Goal: Task Accomplishment & Management: Manage account settings

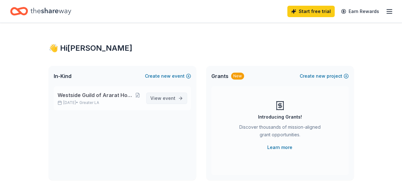
click at [157, 98] on span "View event" at bounding box center [162, 99] width 25 height 8
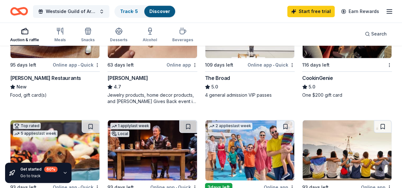
scroll to position [286, 0]
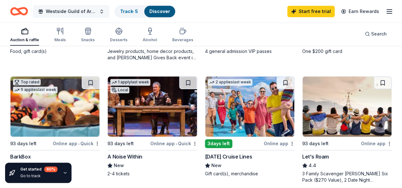
click at [106, 11] on button "Westside Guild of Ararat Home of [GEOGRAPHIC_DATA]" at bounding box center [71, 11] width 76 height 13
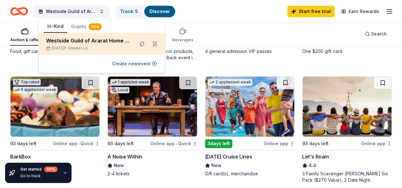
click at [94, 39] on div "Westside Guild of Ararat Home of [GEOGRAPHIC_DATA]" at bounding box center [87, 41] width 83 height 8
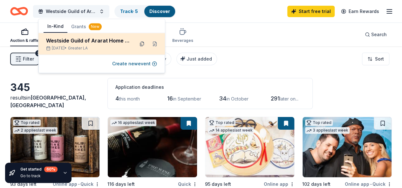
click at [143, 42] on button at bounding box center [142, 44] width 10 height 10
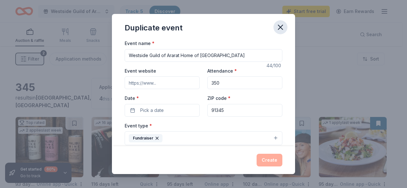
click at [283, 27] on icon "button" at bounding box center [280, 27] width 9 height 9
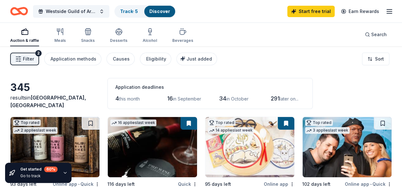
click at [165, 10] on link "Discover" at bounding box center [159, 11] width 21 height 5
click at [386, 10] on icon "button" at bounding box center [389, 12] width 8 height 8
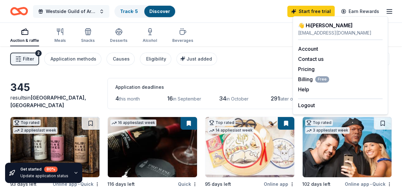
click at [79, 9] on span "Westside Guild of Ararat Home of [GEOGRAPHIC_DATA]" at bounding box center [71, 12] width 51 height 8
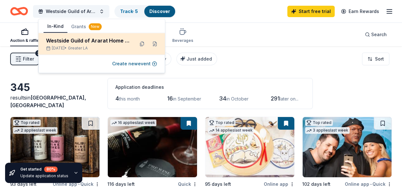
click at [78, 40] on div "Westside Guild of Ararat Home of [GEOGRAPHIC_DATA]" at bounding box center [87, 41] width 83 height 8
click at [74, 38] on div "Westside Guild of Ararat Home of [GEOGRAPHIC_DATA]" at bounding box center [87, 41] width 83 height 8
click at [154, 42] on button at bounding box center [155, 44] width 10 height 10
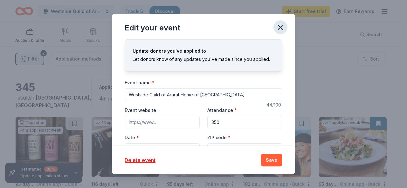
click at [284, 27] on icon "button" at bounding box center [280, 27] width 9 height 9
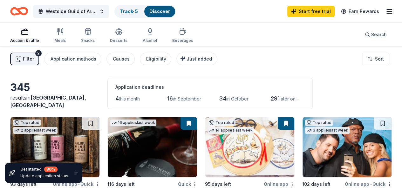
click at [32, 36] on div "Auction & raffle" at bounding box center [24, 35] width 29 height 15
click at [29, 32] on icon "button" at bounding box center [25, 32] width 8 height 8
click at [42, 51] on div "2" at bounding box center [38, 53] width 6 height 6
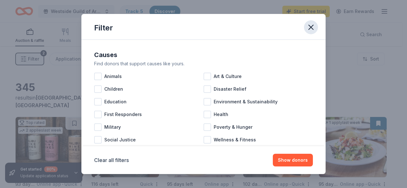
click at [312, 28] on icon "button" at bounding box center [310, 27] width 9 height 9
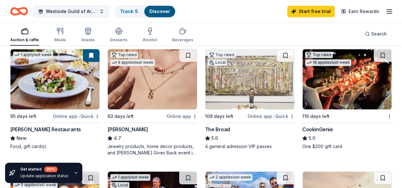
scroll to position [254, 0]
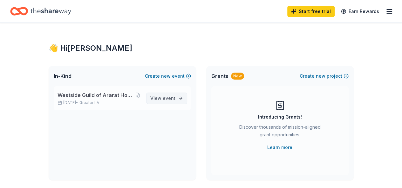
click at [182, 97] on link "View event" at bounding box center [166, 98] width 41 height 11
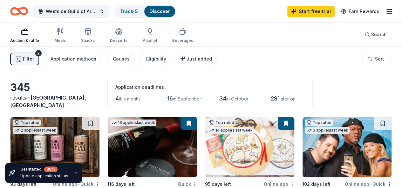
click at [74, 172] on icon "button" at bounding box center [75, 173] width 5 height 5
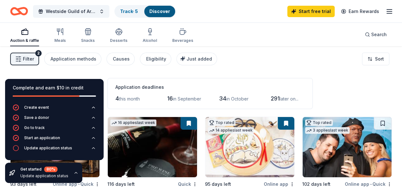
click at [36, 174] on div "Update application status" at bounding box center [44, 176] width 48 height 5
click at [34, 170] on div "Get started 80 %" at bounding box center [44, 170] width 48 height 6
click at [43, 148] on div "Update application status" at bounding box center [48, 148] width 48 height 5
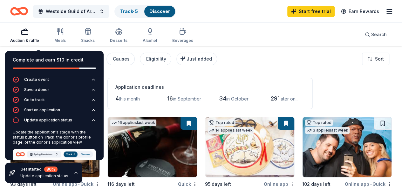
click at [43, 139] on div "Update the application's stage with the status button on Track, the donor's pro…" at bounding box center [54, 137] width 83 height 15
click at [45, 169] on div "80 %" at bounding box center [50, 170] width 13 height 6
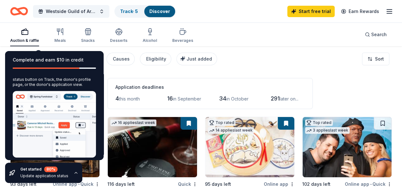
scroll to position [61, 0]
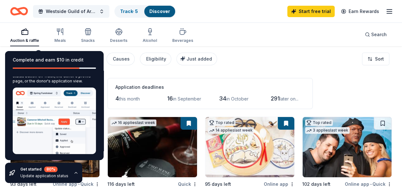
click at [53, 164] on div "Get started 80 % Update application status" at bounding box center [43, 173] width 77 height 20
click at [118, 87] on div "Application deadlines" at bounding box center [209, 88] width 189 height 8
click at [50, 170] on div "80 %" at bounding box center [50, 170] width 13 height 6
click at [73, 173] on icon "button" at bounding box center [75, 173] width 5 height 5
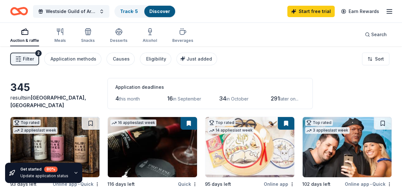
click at [34, 175] on div "Update application status" at bounding box center [44, 176] width 48 height 5
click at [74, 173] on icon "button" at bounding box center [75, 173] width 5 height 5
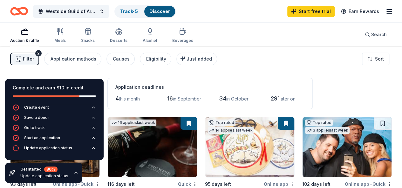
click at [44, 96] on div at bounding box center [37, 96] width 83 height 1
click at [38, 148] on div "Update application status" at bounding box center [48, 148] width 48 height 5
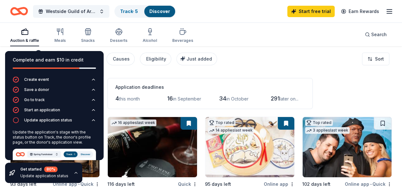
click at [68, 152] on img at bounding box center [54, 182] width 83 height 67
click at [63, 137] on div "Update the application's stage with the status button on Track, the donor's pro…" at bounding box center [54, 137] width 83 height 15
click at [91, 120] on icon "button" at bounding box center [93, 120] width 5 height 5
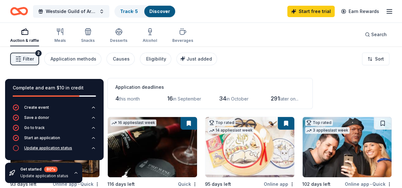
click at [91, 120] on icon "button" at bounding box center [93, 117] width 5 height 5
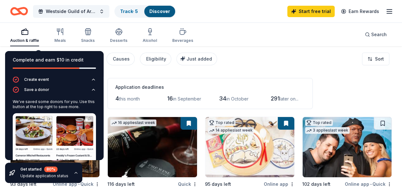
click at [60, 127] on img at bounding box center [54, 142] width 83 height 59
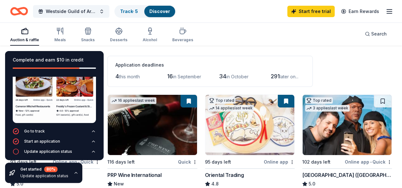
scroll to position [32, 0]
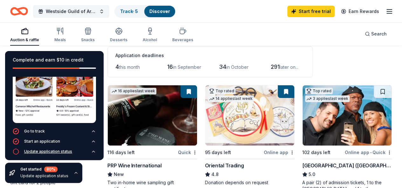
click at [48, 149] on div "Update application status" at bounding box center [48, 151] width 48 height 5
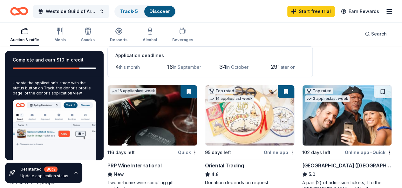
click at [32, 129] on img at bounding box center [54, 133] width 83 height 67
click at [80, 132] on img at bounding box center [54, 133] width 83 height 67
click at [77, 130] on img at bounding box center [54, 133] width 83 height 67
click at [80, 132] on img at bounding box center [54, 133] width 83 height 67
click at [61, 150] on img at bounding box center [54, 133] width 83 height 67
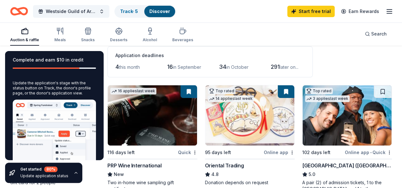
click at [61, 150] on img at bounding box center [54, 133] width 83 height 67
click at [69, 105] on img at bounding box center [54, 133] width 83 height 67
click at [84, 105] on img at bounding box center [54, 133] width 83 height 67
click at [45, 104] on img at bounding box center [54, 133] width 83 height 67
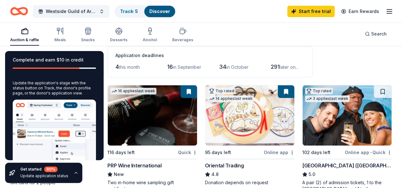
click at [55, 167] on div "80 %" at bounding box center [50, 170] width 13 height 6
click at [135, 71] on div "4 this month 16 in September 34 in October 291 later on..." at bounding box center [209, 67] width 189 height 10
click at [134, 9] on link "Track · 5" at bounding box center [129, 11] width 18 height 5
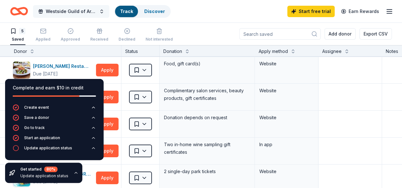
click at [108, 12] on button "Westside Guild of Ararat Home of [GEOGRAPHIC_DATA]" at bounding box center [71, 11] width 76 height 13
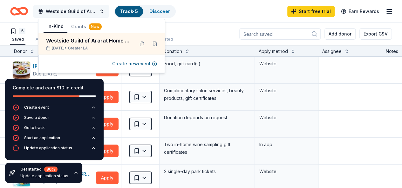
click at [104, 11] on button "Westside Guild of Ararat Home of [GEOGRAPHIC_DATA]" at bounding box center [71, 11] width 76 height 13
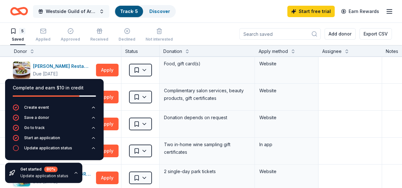
click at [104, 10] on button "Westside Guild of Ararat Home of [GEOGRAPHIC_DATA]" at bounding box center [71, 11] width 76 height 13
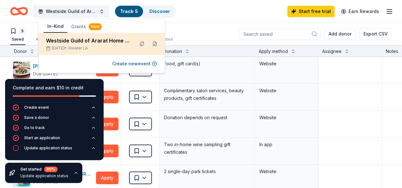
click at [80, 39] on div "Westside Guild of Ararat Home of [GEOGRAPHIC_DATA]" at bounding box center [87, 41] width 83 height 8
click at [143, 43] on button at bounding box center [142, 44] width 10 height 10
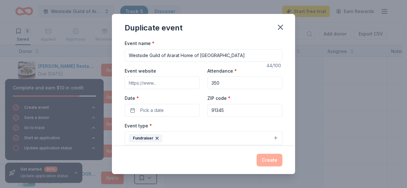
click at [154, 42] on div "Event name * Westside Guild of Ararat Home of [GEOGRAPHIC_DATA]" at bounding box center [204, 50] width 158 height 23
click at [152, 136] on div "Fundraiser" at bounding box center [146, 138] width 34 height 8
click at [287, 28] on div "Duplicate event Event name * Westside Guild of Ararat Home of [GEOGRAPHIC_DATA]…" at bounding box center [203, 94] width 183 height 160
click at [282, 35] on div "Duplicate event" at bounding box center [203, 26] width 183 height 25
click at [283, 28] on icon "button" at bounding box center [280, 27] width 9 height 9
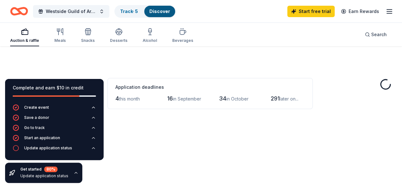
scroll to position [32, 0]
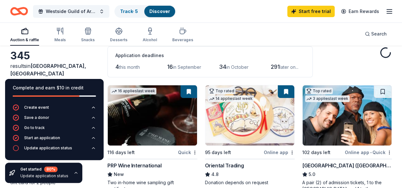
click at [107, 72] on div "Application deadlines 4 this month 16 in September 34 in October 291 later on..." at bounding box center [209, 61] width 205 height 31
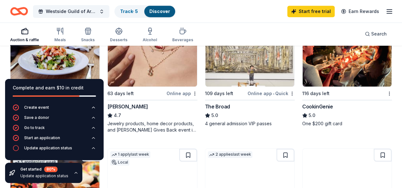
scroll to position [222, 0]
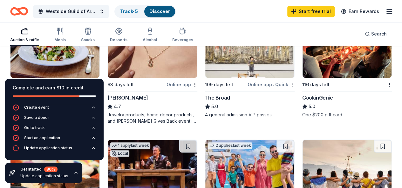
click at [49, 170] on div "80 %" at bounding box center [50, 170] width 13 height 6
click at [13, 171] on icon at bounding box center [12, 172] width 3 height 3
click at [11, 173] on icon at bounding box center [12, 172] width 3 height 3
click at [31, 177] on div "Update application status" at bounding box center [44, 176] width 48 height 5
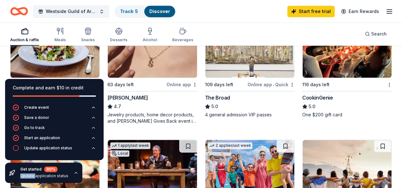
click at [31, 177] on div "Update application status" at bounding box center [44, 176] width 48 height 5
click at [76, 174] on icon "button" at bounding box center [75, 173] width 5 height 5
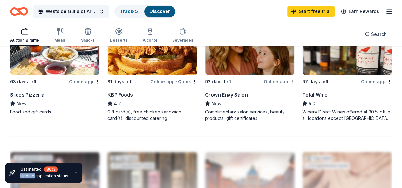
scroll to position [635, 0]
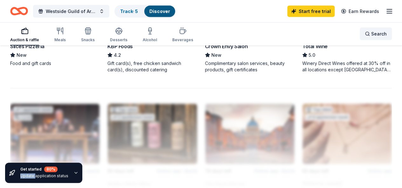
click at [365, 33] on div "Search" at bounding box center [376, 34] width 22 height 8
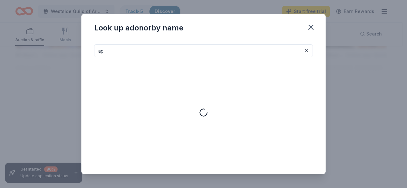
type input "a"
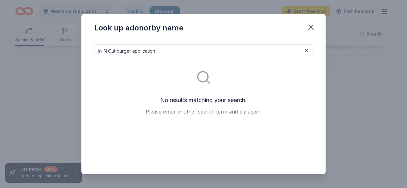
drag, startPoint x: 160, startPoint y: 51, endPoint x: 133, endPoint y: 56, distance: 27.5
click at [133, 56] on input "In-N Out burger application" at bounding box center [203, 50] width 219 height 13
drag, startPoint x: 159, startPoint y: 52, endPoint x: 97, endPoint y: 56, distance: 62.1
click at [97, 55] on input "In-N Out burger" at bounding box center [203, 50] width 219 height 13
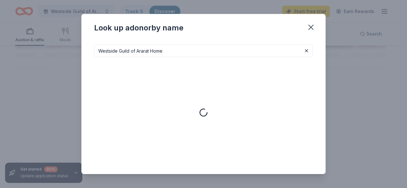
type input "Westside Guild of Ararat Home"
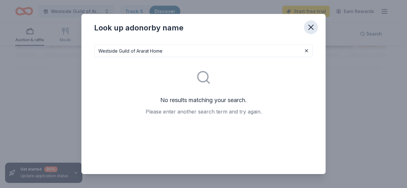
click at [314, 30] on icon "button" at bounding box center [310, 27] width 9 height 9
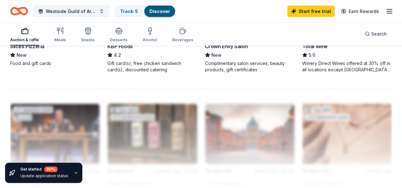
click at [29, 33] on icon "button" at bounding box center [25, 31] width 8 height 8
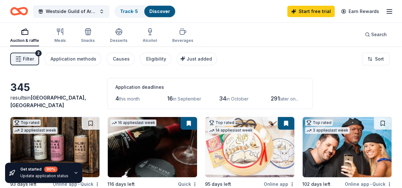
click at [29, 33] on icon "button" at bounding box center [25, 32] width 8 height 8
click at [109, 11] on button "Westside Guild of Ararat Home of [GEOGRAPHIC_DATA]" at bounding box center [71, 11] width 76 height 13
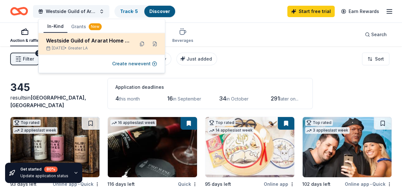
click at [65, 40] on div "Westside Guild of Ararat Home of [GEOGRAPHIC_DATA]" at bounding box center [87, 41] width 83 height 8
click at [66, 39] on div "Westside Guild of Ararat Home of [GEOGRAPHIC_DATA]" at bounding box center [87, 41] width 83 height 8
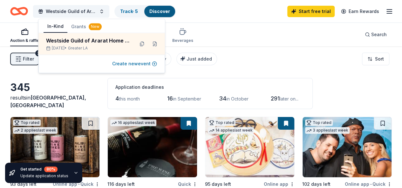
click at [122, 63] on button "Create new event" at bounding box center [134, 64] width 45 height 8
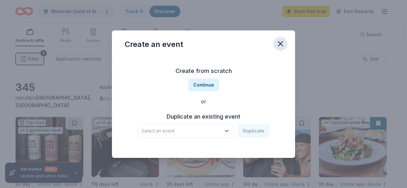
click at [284, 46] on icon "button" at bounding box center [280, 43] width 9 height 9
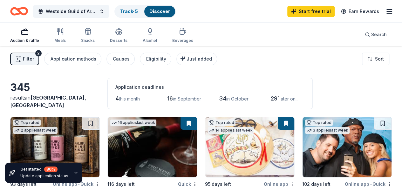
click at [26, 55] on button "Filter 2" at bounding box center [24, 59] width 29 height 13
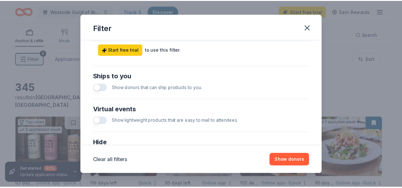
scroll to position [318, 0]
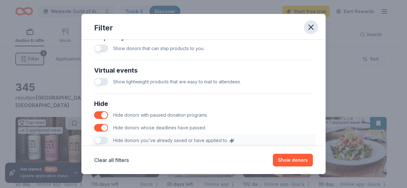
click at [311, 25] on icon "button" at bounding box center [310, 27] width 9 height 9
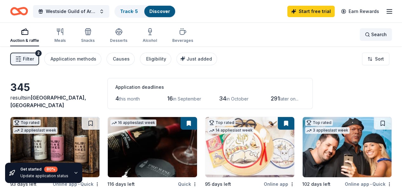
click at [365, 35] on div "Search" at bounding box center [376, 35] width 22 height 8
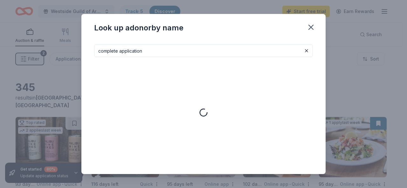
type input "complete application"
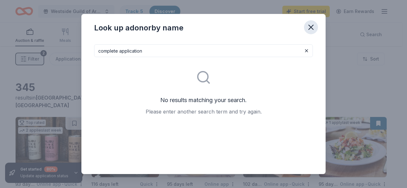
click at [308, 29] on icon "button" at bounding box center [310, 27] width 9 height 9
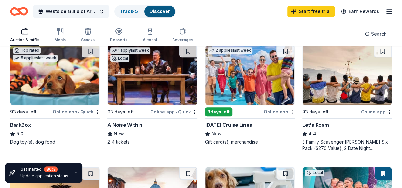
click at [11, 171] on icon at bounding box center [12, 173] width 6 height 6
click at [75, 172] on icon "button" at bounding box center [76, 172] width 3 height 1
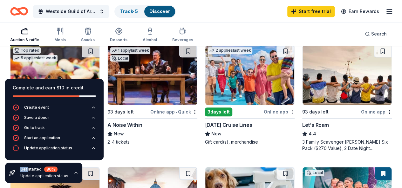
click at [32, 146] on div "Update application status" at bounding box center [48, 148] width 48 height 5
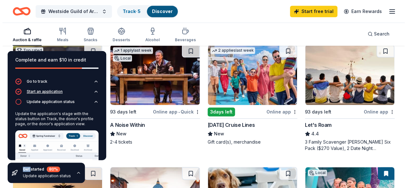
scroll to position [32, 0]
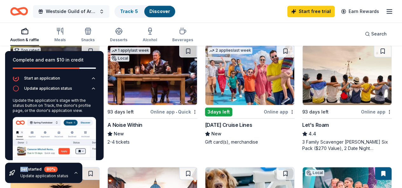
click at [104, 11] on button "Westside Guild of Ararat Home of [GEOGRAPHIC_DATA]" at bounding box center [71, 11] width 76 height 13
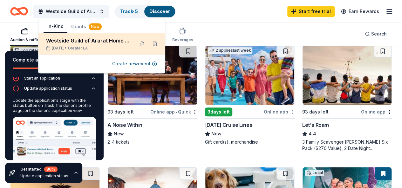
click at [91, 38] on div "Westside Guild of Ararat Home of [GEOGRAPHIC_DATA]" at bounding box center [87, 41] width 83 height 8
click at [138, 42] on button at bounding box center [142, 44] width 10 height 10
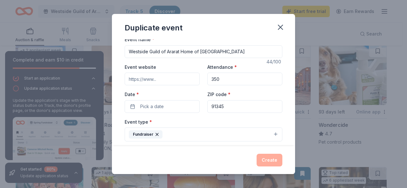
scroll to position [0, 0]
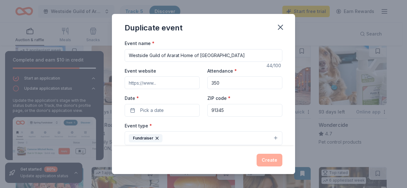
click at [267, 158] on div "Create" at bounding box center [204, 160] width 158 height 13
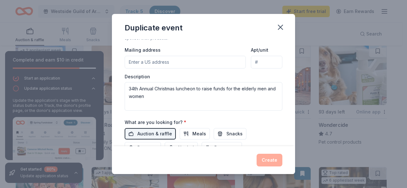
scroll to position [159, 0]
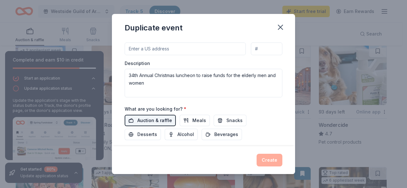
click at [147, 118] on span "Auction & raffle" at bounding box center [154, 121] width 35 height 8
click at [147, 117] on span "Auction & raffle" at bounding box center [154, 121] width 35 height 8
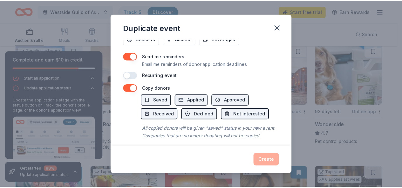
scroll to position [265, 0]
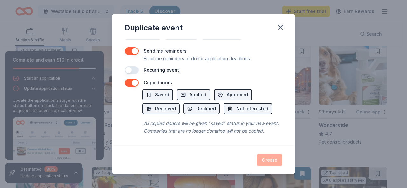
click at [265, 160] on div "Create" at bounding box center [204, 160] width 158 height 13
click at [265, 159] on div "Create" at bounding box center [204, 160] width 158 height 13
click at [220, 125] on div "All copied donors will be given "saved" status in your new event. Companies tha…" at bounding box center [212, 127] width 140 height 18
click at [277, 32] on button "button" at bounding box center [280, 27] width 14 height 14
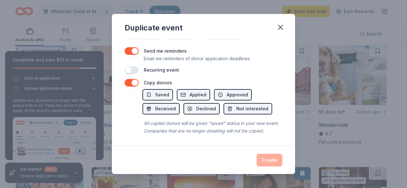
drag, startPoint x: 278, startPoint y: 28, endPoint x: 232, endPoint y: 40, distance: 48.0
click at [278, 28] on icon "button" at bounding box center [280, 27] width 9 height 9
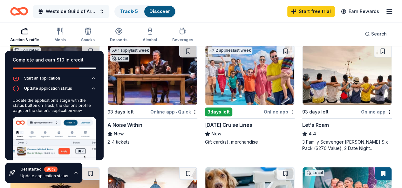
click at [106, 10] on button "Westside Guild of Ararat Home of [GEOGRAPHIC_DATA]" at bounding box center [71, 11] width 76 height 13
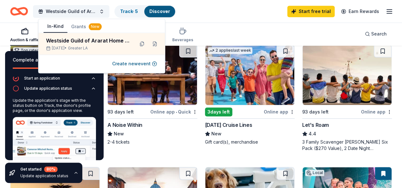
click at [199, 10] on div "Westside Guild of Ararat Home of Los Angeles Track · 5 Discover Start free tria…" at bounding box center [201, 11] width 382 height 15
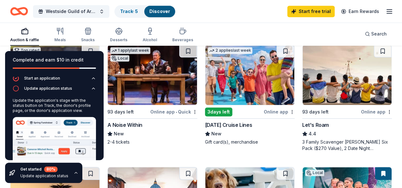
click at [158, 10] on link "Discover" at bounding box center [159, 11] width 21 height 5
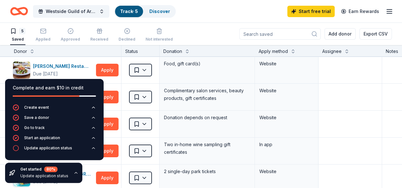
click at [138, 10] on link "Track · 5" at bounding box center [129, 11] width 18 height 5
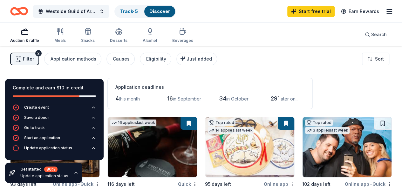
click at [266, 19] on div "Westside Guild of Ararat Home of Los Angeles Track · 5 Discover Start free tria…" at bounding box center [201, 11] width 402 height 23
click at [107, 12] on button "Westside Guild of Ararat Home of [GEOGRAPHIC_DATA]" at bounding box center [71, 11] width 76 height 13
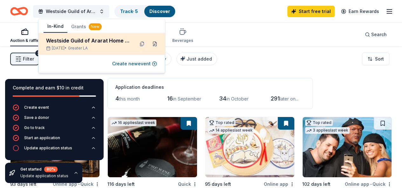
click at [155, 44] on button at bounding box center [155, 44] width 10 height 10
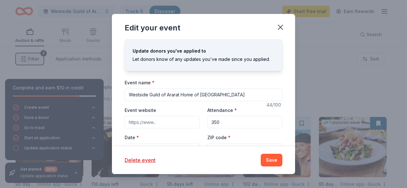
click at [145, 51] on div "Update donors you've applied to" at bounding box center [203, 51] width 142 height 8
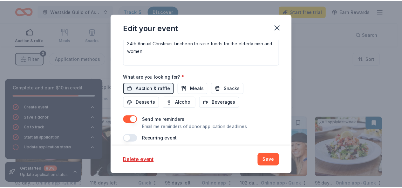
scroll to position [234, 0]
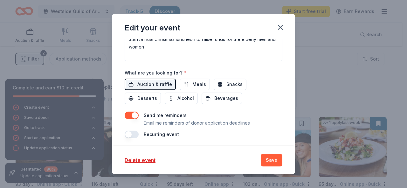
click at [138, 138] on div "Update donors you've applied to Let donors know of any updates you've made sinc…" at bounding box center [203, 92] width 183 height 107
click at [135, 134] on button "button" at bounding box center [132, 135] width 14 height 8
click at [279, 161] on button "Save" at bounding box center [271, 160] width 22 height 13
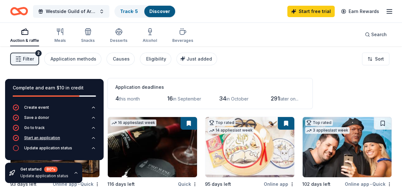
click at [67, 145] on button "Start an application" at bounding box center [54, 140] width 83 height 10
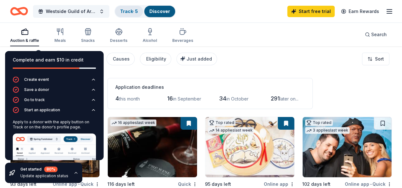
click at [132, 10] on link "Track · 5" at bounding box center [129, 11] width 18 height 5
click at [137, 8] on div "Track · 5" at bounding box center [129, 11] width 28 height 11
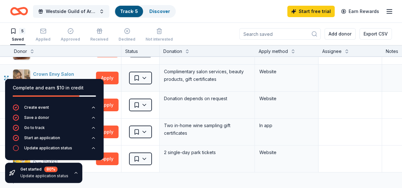
scroll to position [64, 0]
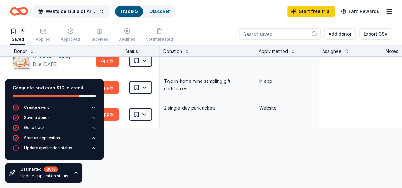
click at [127, 143] on div "Discover more donors" at bounding box center [243, 137] width 487 height 18
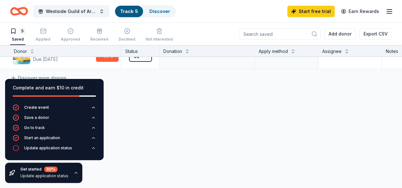
scroll to position [126, 0]
click at [65, 147] on div "Update application status" at bounding box center [48, 148] width 48 height 5
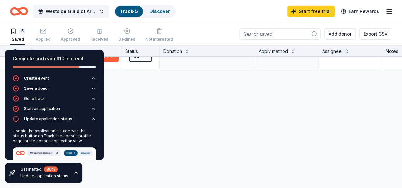
scroll to position [63, 0]
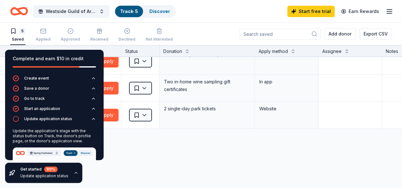
drag, startPoint x: 131, startPoint y: 11, endPoint x: 134, endPoint y: 11, distance: 3.5
click at [134, 11] on link "Track · 5" at bounding box center [129, 11] width 18 height 5
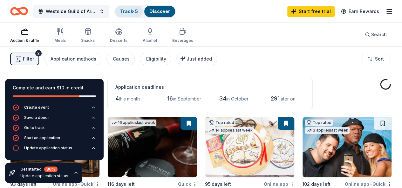
click at [138, 11] on link "Track · 5" at bounding box center [129, 11] width 18 height 5
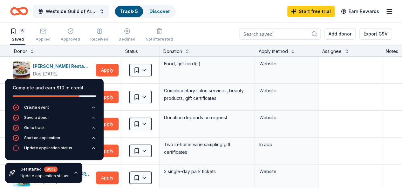
click at [138, 11] on link "Track · 5" at bounding box center [129, 11] width 18 height 5
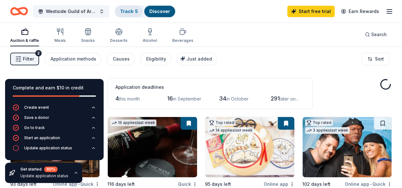
click at [138, 11] on link "Track · 5" at bounding box center [129, 11] width 18 height 5
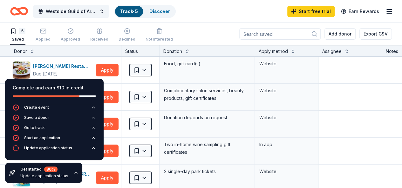
click at [138, 11] on link "Track · 5" at bounding box center [129, 11] width 18 height 5
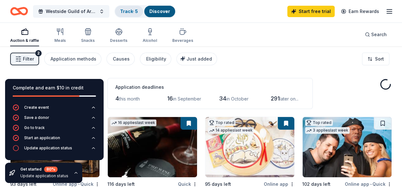
click at [137, 12] on link "Track · 5" at bounding box center [129, 11] width 18 height 5
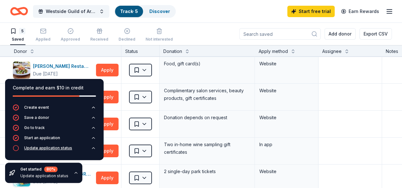
click at [59, 148] on div "Update application status" at bounding box center [48, 148] width 48 height 5
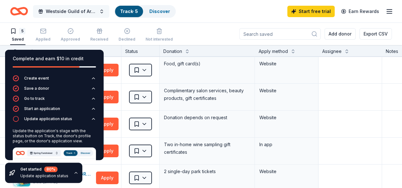
click at [106, 10] on button "Westside Guild of Ararat Home of [GEOGRAPHIC_DATA]" at bounding box center [71, 11] width 76 height 13
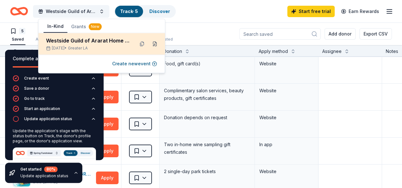
click at [153, 42] on button at bounding box center [155, 44] width 10 height 10
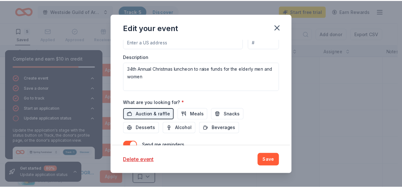
scroll to position [171, 0]
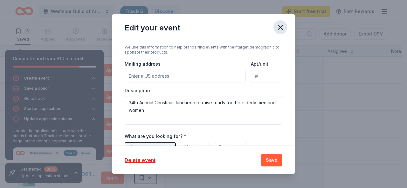
click at [281, 24] on icon "button" at bounding box center [280, 27] width 9 height 9
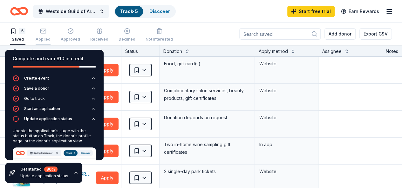
click at [46, 31] on icon "button" at bounding box center [42, 31] width 5 height 2
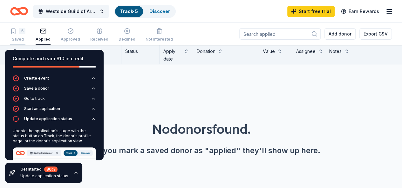
click at [25, 31] on div "5" at bounding box center [22, 31] width 6 height 6
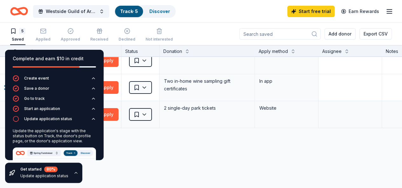
scroll to position [95, 0]
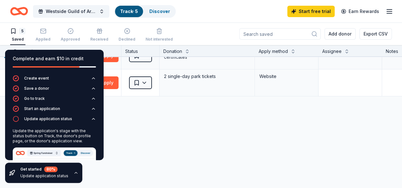
click at [137, 67] on div "Saved" at bounding box center [140, 56] width 38 height 27
click at [91, 56] on div "Complete and earn $10 in credit" at bounding box center [54, 62] width 98 height 25
click at [80, 152] on img at bounding box center [54, 181] width 83 height 67
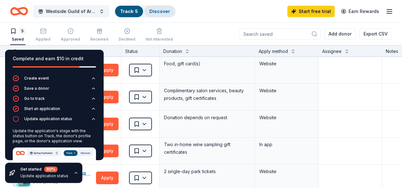
click at [163, 12] on link "Discover" at bounding box center [159, 11] width 21 height 5
click at [138, 7] on div "Track · 5" at bounding box center [129, 11] width 28 height 11
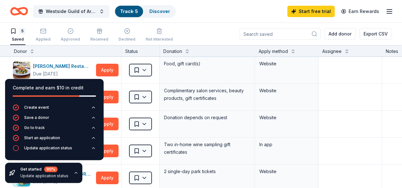
click at [138, 7] on div "Track · 5" at bounding box center [129, 11] width 28 height 11
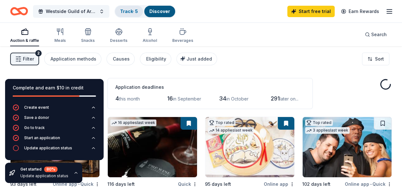
click at [138, 7] on div "Track · 5" at bounding box center [129, 11] width 28 height 11
click at [136, 10] on link "Track · 5" at bounding box center [129, 11] width 18 height 5
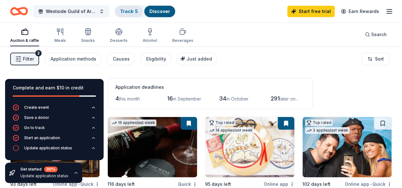
click at [136, 10] on link "Track · 5" at bounding box center [129, 11] width 18 height 5
click at [117, 12] on div "Westside Guild of Ararat Home of Los Angeles Track · 5 Discover" at bounding box center [93, 11] width 166 height 15
click at [132, 12] on link "Track · 5" at bounding box center [129, 11] width 18 height 5
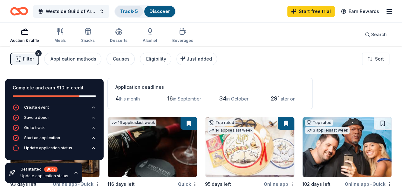
click at [132, 12] on link "Track · 5" at bounding box center [129, 11] width 18 height 5
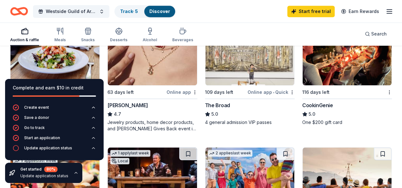
scroll to position [254, 0]
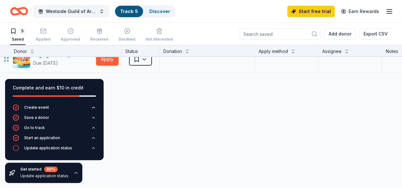
scroll to position [126, 0]
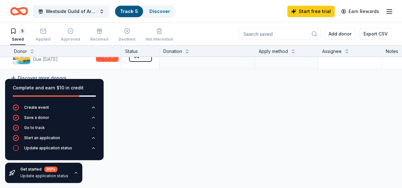
click at [38, 74] on link "Discover more donors" at bounding box center [38, 78] width 56 height 8
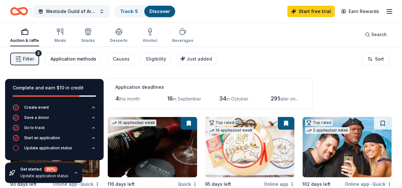
click at [93, 58] on div "Application methods" at bounding box center [74, 59] width 46 height 8
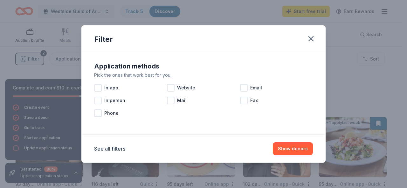
click at [92, 57] on div "Application methods Pick the ones that work best for you. In app Website Email …" at bounding box center [203, 93] width 244 height 84
click at [314, 40] on icon "button" at bounding box center [310, 38] width 9 height 9
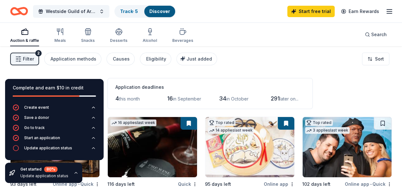
click at [42, 52] on div "2" at bounding box center [38, 53] width 6 height 6
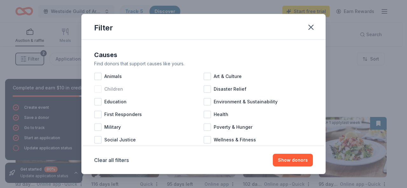
click at [100, 89] on div at bounding box center [98, 89] width 8 height 8
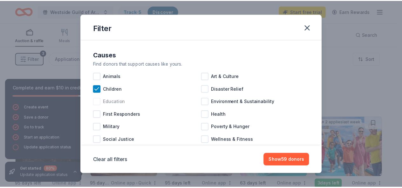
scroll to position [32, 0]
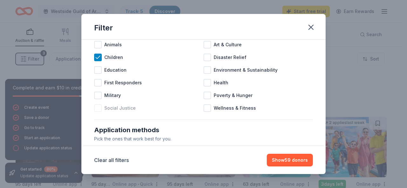
click at [99, 107] on div at bounding box center [98, 109] width 8 height 8
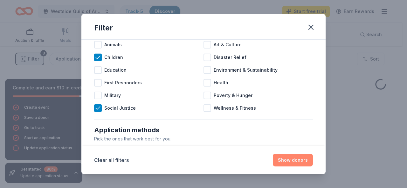
click at [289, 157] on button "Show donors" at bounding box center [293, 160] width 40 height 13
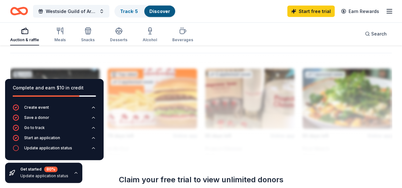
scroll to position [666, 0]
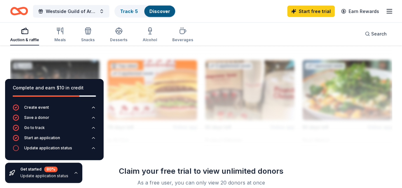
click at [29, 35] on icon "button" at bounding box center [25, 31] width 8 height 8
click at [28, 30] on rect "button" at bounding box center [25, 32] width 6 height 4
click at [79, 96] on div at bounding box center [37, 96] width 83 height 1
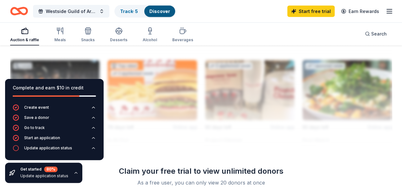
click at [96, 107] on div "Create event Save a donor Go to track Start an application Update application s…" at bounding box center [54, 133] width 98 height 56
click at [95, 117] on icon "button" at bounding box center [93, 117] width 5 height 5
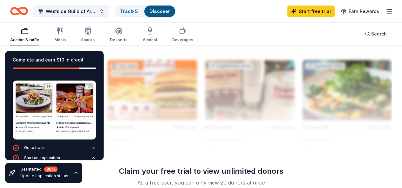
scroll to position [49, 0]
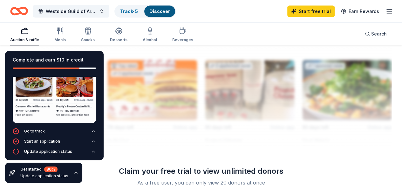
click at [91, 129] on icon "button" at bounding box center [93, 131] width 5 height 5
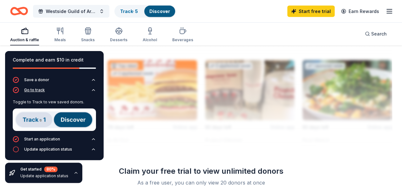
scroll to position [10, 0]
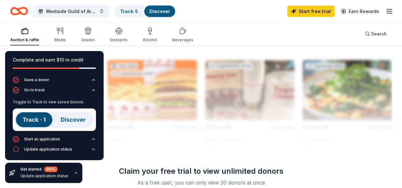
click at [38, 118] on img at bounding box center [54, 120] width 83 height 23
click at [64, 120] on img at bounding box center [54, 120] width 83 height 23
click at [43, 118] on img at bounding box center [54, 120] width 83 height 23
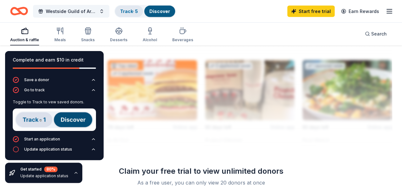
click at [138, 9] on link "Track · 5" at bounding box center [129, 11] width 18 height 5
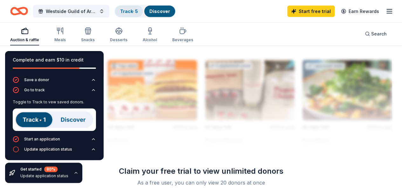
click at [143, 9] on div "Track · 5" at bounding box center [129, 11] width 28 height 11
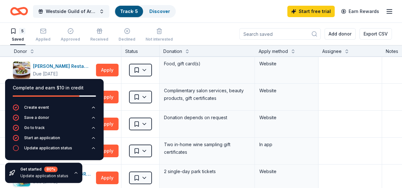
click at [143, 11] on div "Track · 5" at bounding box center [129, 11] width 28 height 11
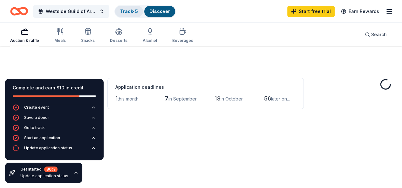
click at [135, 11] on link "Track · 5" at bounding box center [129, 11] width 18 height 5
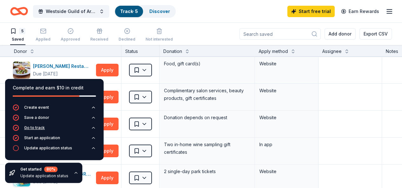
click at [41, 129] on div "Go to track" at bounding box center [34, 127] width 21 height 5
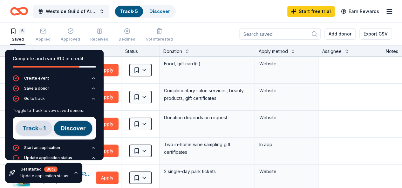
click at [41, 125] on img at bounding box center [54, 128] width 83 height 23
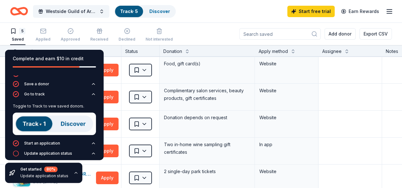
scroll to position [9, 0]
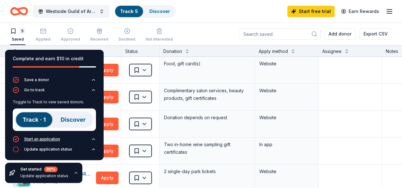
click at [41, 137] on div "Start an application" at bounding box center [42, 139] width 36 height 5
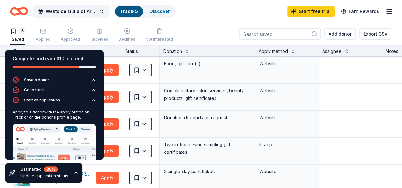
scroll to position [40, 0]
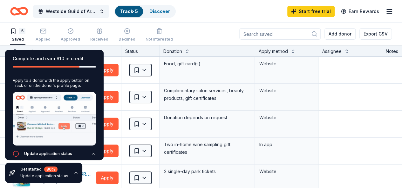
click at [26, 123] on img at bounding box center [54, 119] width 83 height 54
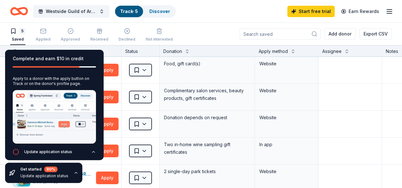
scroll to position [43, 0]
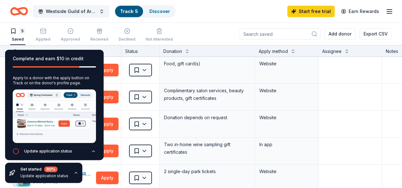
click at [98, 79] on div "Create event Save a donor Go to track Start an application Apply to a donor wit…" at bounding box center [54, 97] width 98 height 131
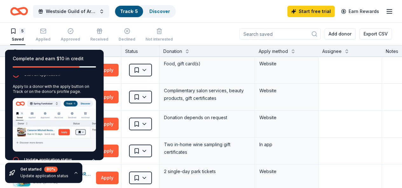
scroll to position [30, 0]
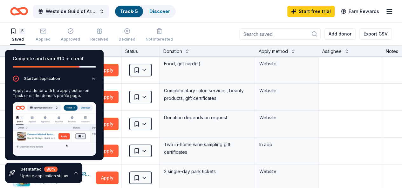
click at [83, 140] on img at bounding box center [54, 129] width 83 height 54
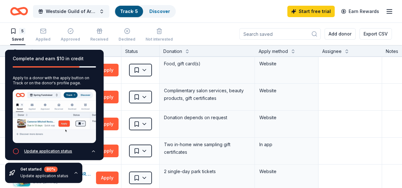
click at [63, 149] on div "Update application status" at bounding box center [48, 151] width 48 height 5
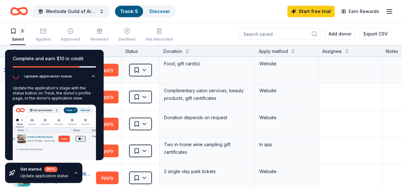
click at [115, 58] on div "[PERSON_NAME] Restaurants Due [DATE] Apply" at bounding box center [65, 70] width 111 height 27
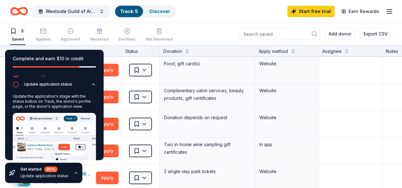
scroll to position [30, 0]
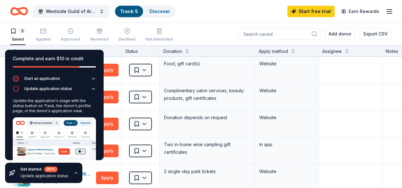
click at [71, 53] on div "Complete and earn $10 in credit" at bounding box center [54, 62] width 98 height 25
click at [170, 127] on div "Donation depends on request" at bounding box center [206, 124] width 95 height 27
click at [170, 126] on div "Donation depends on request" at bounding box center [206, 124] width 95 height 27
click at [78, 172] on div "Get started 80 % Update application status" at bounding box center [43, 173] width 77 height 20
click at [74, 174] on icon "button" at bounding box center [75, 173] width 5 height 5
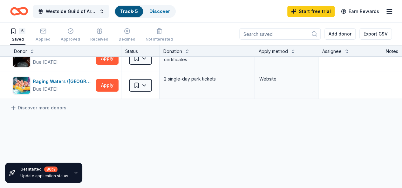
scroll to position [95, 0]
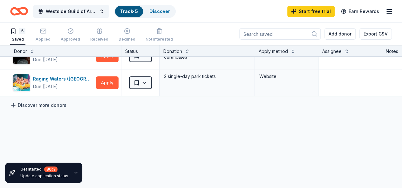
click at [64, 105] on link "Discover more donors" at bounding box center [38, 106] width 56 height 8
click at [42, 104] on link "Discover more donors" at bounding box center [38, 106] width 56 height 8
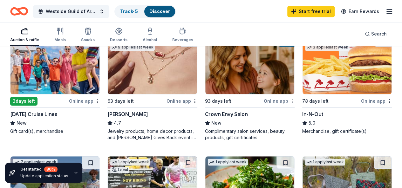
scroll to position [191, 0]
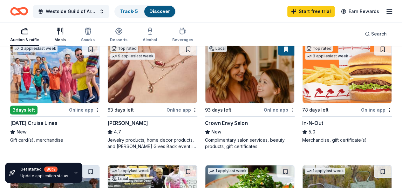
click at [66, 37] on div "Meals" at bounding box center [59, 34] width 11 height 15
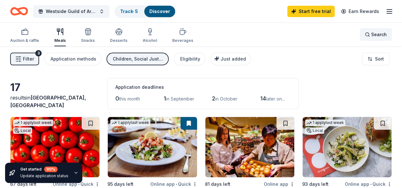
click at [371, 32] on span "Search" at bounding box center [379, 35] width 16 height 8
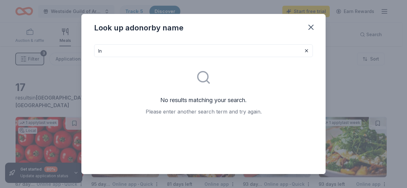
type input "I"
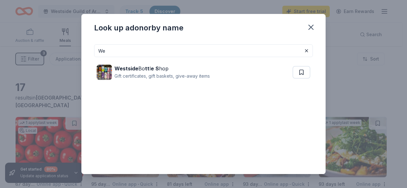
type input "W"
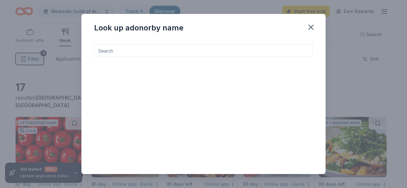
type input "a"
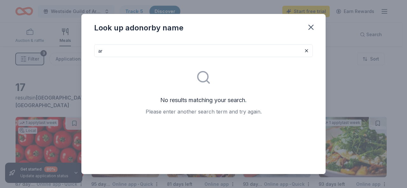
type input "a"
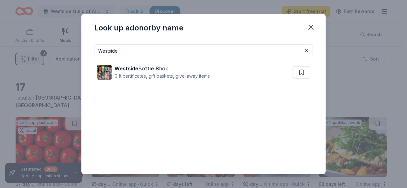
type input "Westside Guild of Ararat Home"
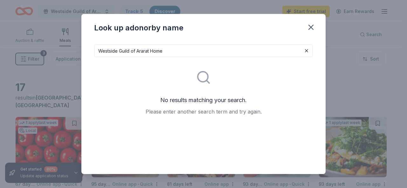
click at [168, 49] on input "Westside Guild of Ararat Home" at bounding box center [203, 50] width 219 height 13
click at [313, 26] on icon "button" at bounding box center [310, 27] width 9 height 9
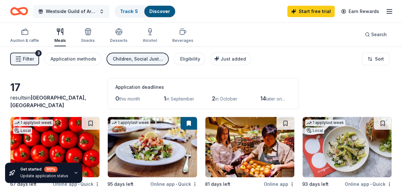
click at [84, 9] on span "Westside Guild of Ararat Home of [GEOGRAPHIC_DATA]" at bounding box center [71, 12] width 51 height 8
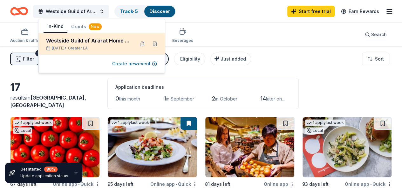
click at [74, 38] on div "Westside Guild of Ararat Home of [GEOGRAPHIC_DATA]" at bounding box center [87, 41] width 83 height 8
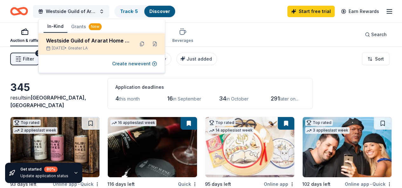
click at [75, 36] on div "Westside Guild of Ararat Home of [GEOGRAPHIC_DATA] [DATE] • Greater LA" at bounding box center [101, 44] width 126 height 22
click at [156, 43] on button at bounding box center [155, 44] width 10 height 10
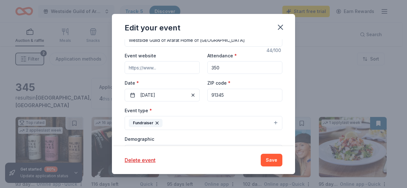
scroll to position [95, 0]
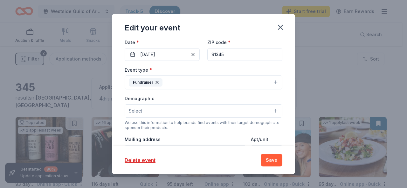
click at [138, 79] on div "Fundraiser" at bounding box center [146, 82] width 34 height 8
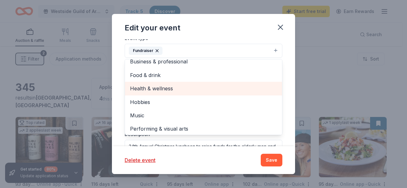
scroll to position [7, 0]
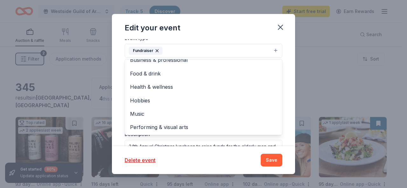
click at [184, 149] on div "Edit your event Update donors you've applied to Let donors know of any updates …" at bounding box center [203, 94] width 183 height 160
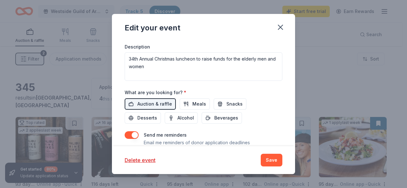
scroll to position [222, 0]
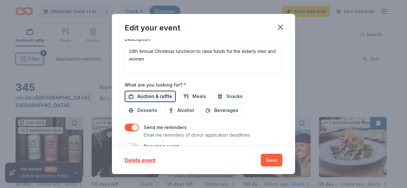
click at [151, 93] on span "Auction & raffle" at bounding box center [154, 97] width 35 height 8
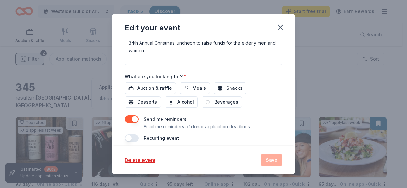
scroll to position [234, 0]
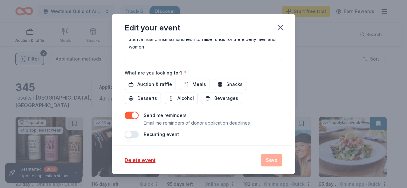
click at [145, 132] on label "Recurring event" at bounding box center [161, 134] width 35 height 5
click at [271, 159] on div "Delete event Save" at bounding box center [204, 160] width 158 height 13
click at [254, 123] on div "Send me reminders Email me reminders of donor application deadlines" at bounding box center [204, 119] width 158 height 15
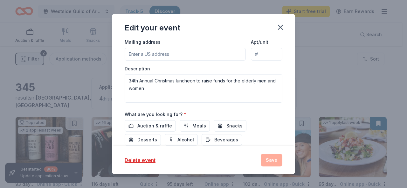
scroll to position [171, 0]
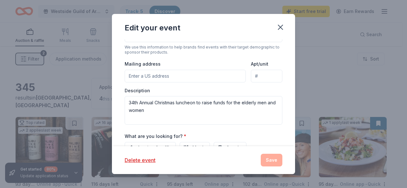
click at [255, 76] on input "Apt/unit" at bounding box center [266, 76] width 31 height 13
click at [154, 74] on input "Mailing address" at bounding box center [185, 76] width 121 height 13
type input "[STREET_ADDRESS]"
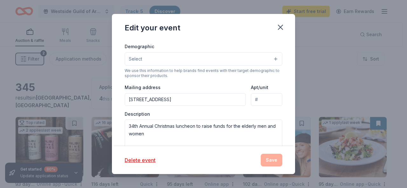
scroll to position [139, 0]
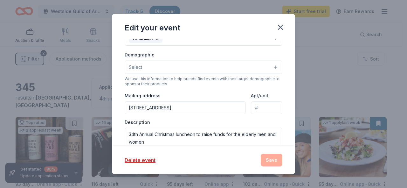
click at [131, 81] on div "We use this information to help brands find events with their target demographi…" at bounding box center [204, 82] width 158 height 10
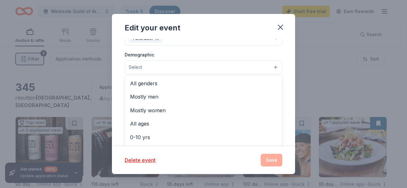
click at [138, 67] on span "Select" at bounding box center [135, 68] width 13 height 8
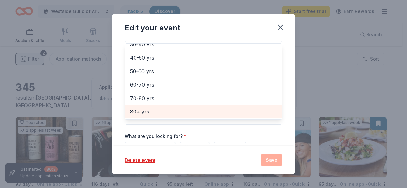
scroll to position [234, 0]
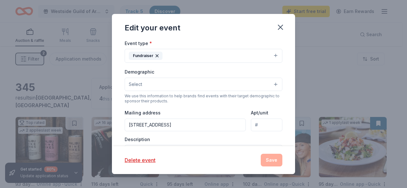
scroll to position [112, 0]
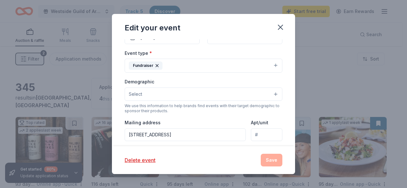
click at [272, 92] on button "Select" at bounding box center [204, 94] width 158 height 13
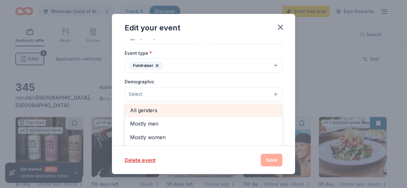
click at [141, 108] on span "All genders" at bounding box center [203, 110] width 147 height 8
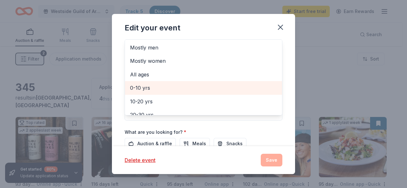
scroll to position [32, 0]
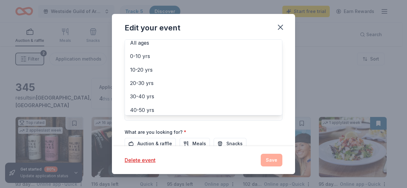
click at [178, 117] on div "Event type * Fundraiser Demographic All genders Mostly men Mostly women All age…" at bounding box center [204, 53] width 158 height 135
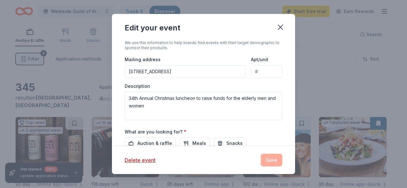
scroll to position [208, 0]
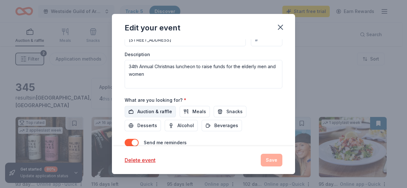
click at [157, 110] on span "Auction & raffle" at bounding box center [154, 112] width 35 height 8
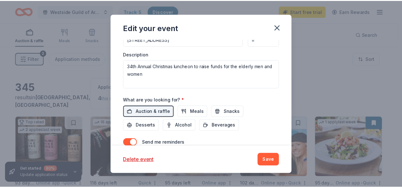
scroll to position [235, 0]
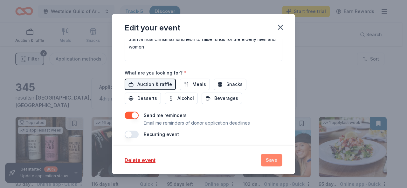
click at [275, 161] on button "Save" at bounding box center [271, 160] width 22 height 13
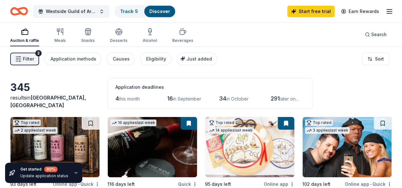
click at [385, 12] on icon "button" at bounding box center [389, 12] width 8 height 8
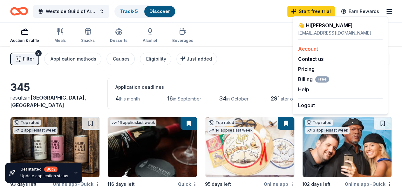
click at [313, 50] on link "Account" at bounding box center [308, 49] width 20 height 6
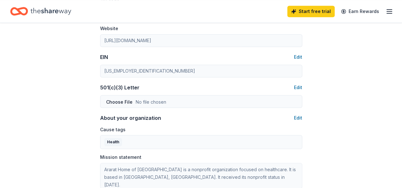
scroll to position [255, 0]
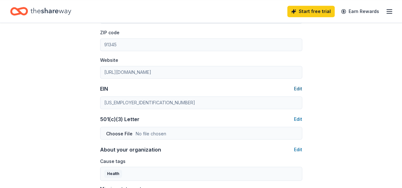
click at [299, 87] on button "Edit" at bounding box center [298, 89] width 8 height 8
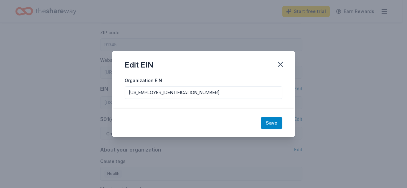
click at [272, 126] on button "Save" at bounding box center [271, 123] width 22 height 13
click at [269, 125] on div "Save" at bounding box center [203, 123] width 183 height 28
click at [267, 123] on div "Save" at bounding box center [203, 123] width 183 height 28
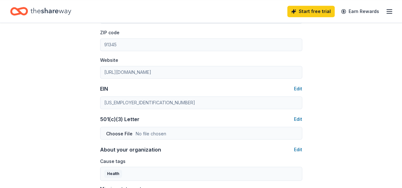
click at [281, 63] on div "Website [URL][DOMAIN_NAME]" at bounding box center [201, 67] width 202 height 23
click at [300, 116] on button "Edit" at bounding box center [298, 120] width 8 height 8
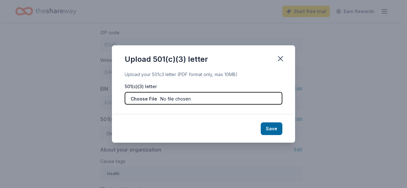
click at [188, 97] on input "file" at bounding box center [204, 98] width 158 height 13
click at [195, 97] on input "file" at bounding box center [204, 98] width 158 height 13
type input "C:\fakepath\Silent Auction Letter.2025 to In-N-Out Burger.pdf"
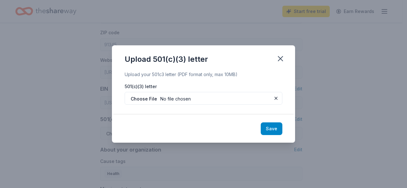
click at [275, 129] on button "Save" at bounding box center [271, 129] width 22 height 13
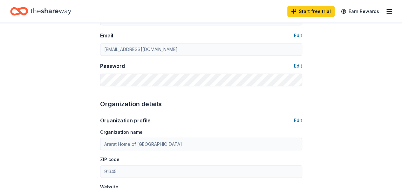
scroll to position [97, 0]
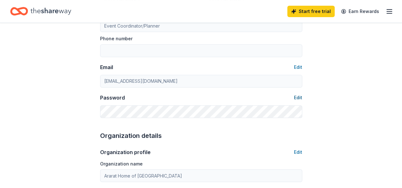
click at [299, 96] on button "Edit" at bounding box center [298, 98] width 8 height 8
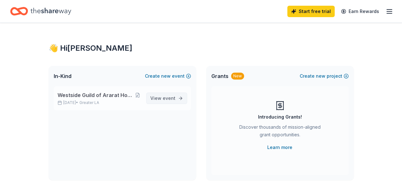
click at [162, 96] on span "View event" at bounding box center [162, 99] width 25 height 8
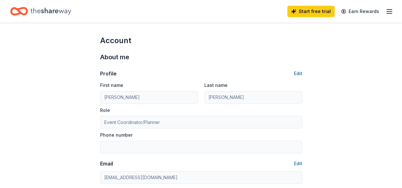
click at [387, 13] on line "button" at bounding box center [389, 13] width 5 height 0
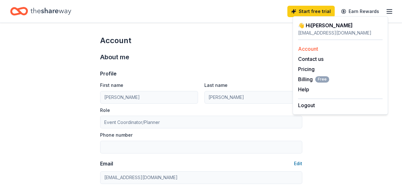
click at [308, 48] on link "Account" at bounding box center [308, 49] width 20 height 6
click at [306, 67] on link "Pricing" at bounding box center [306, 69] width 17 height 6
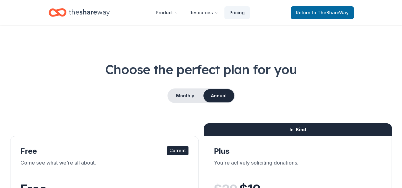
click at [84, 11] on icon "Home" at bounding box center [89, 12] width 41 height 7
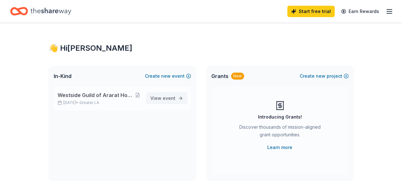
click at [163, 93] on link "View event" at bounding box center [166, 98] width 41 height 11
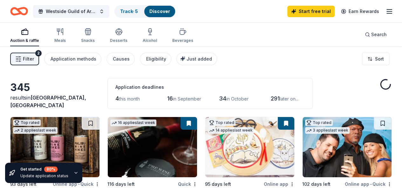
click at [167, 96] on div "16 in September" at bounding box center [184, 99] width 34 height 10
click at [142, 86] on div "Application deadlines" at bounding box center [209, 88] width 189 height 8
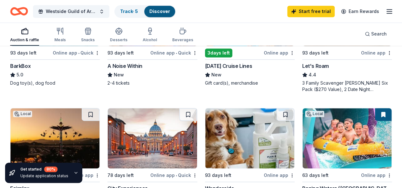
scroll to position [381, 0]
